Goal: Information Seeking & Learning: Learn about a topic

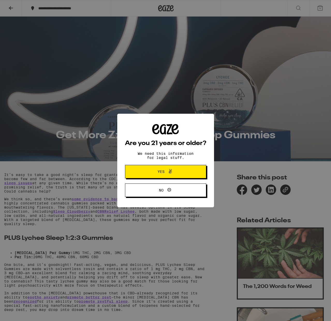
click at [150, 171] on span "Yes" at bounding box center [165, 171] width 39 height 7
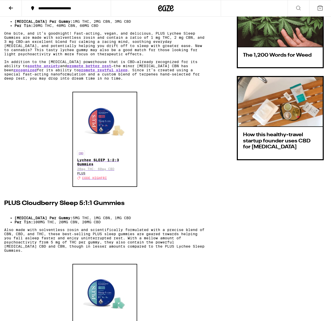
scroll to position [219, 0]
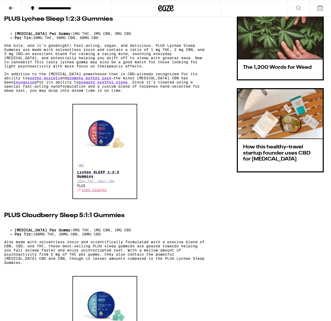
click at [11, 8] on icon at bounding box center [11, 8] width 6 height 6
